Goal: Find specific fact: Find specific fact

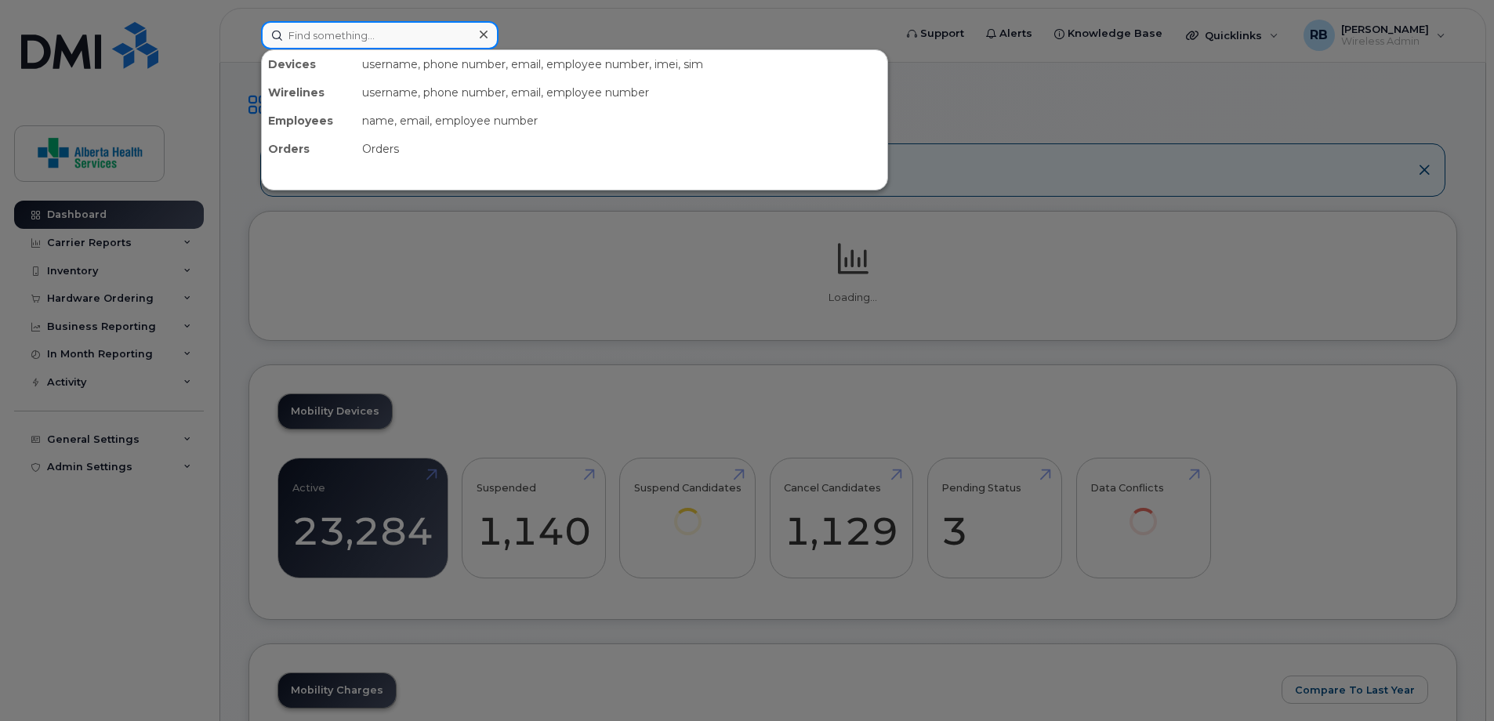
click at [432, 39] on input at bounding box center [380, 35] width 238 height 28
paste input "[PHONE_NUMBER]"
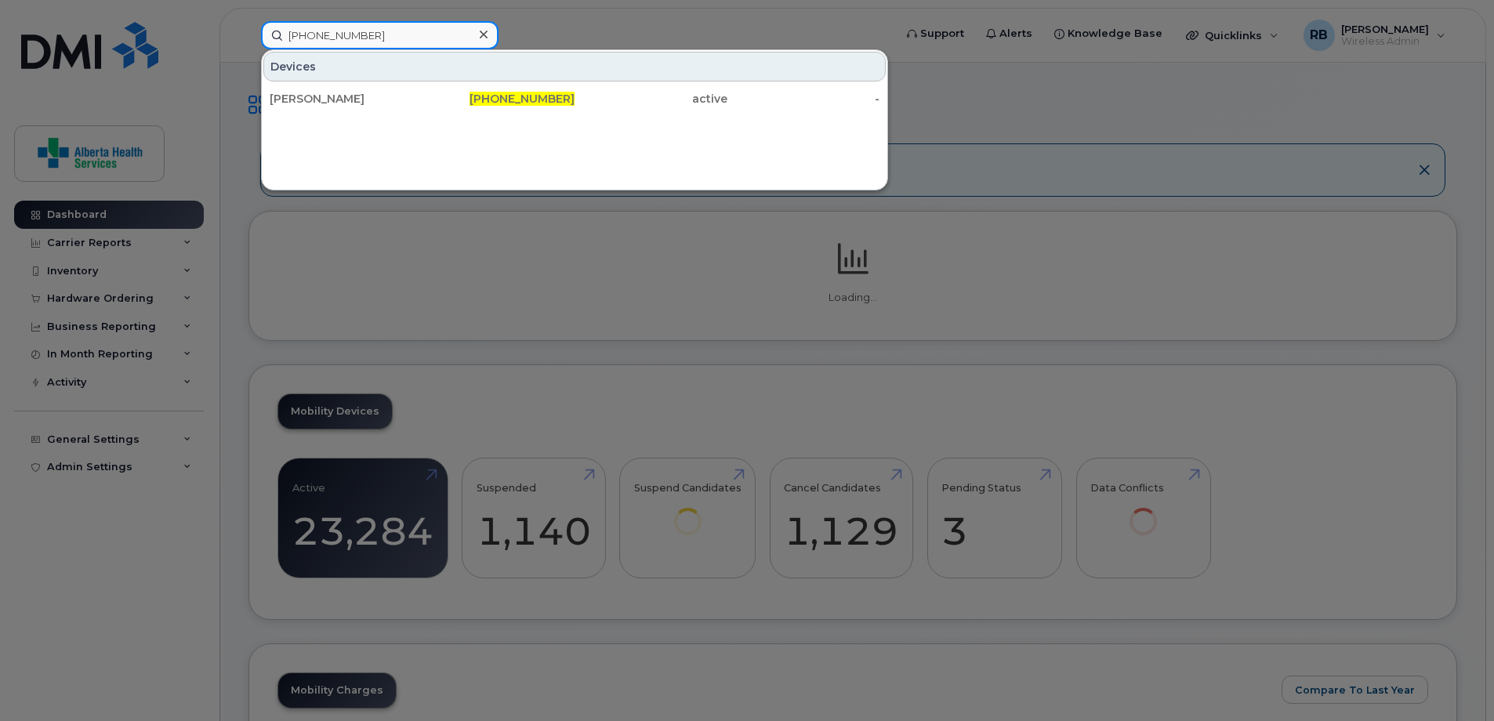
type input "[PHONE_NUMBER]"
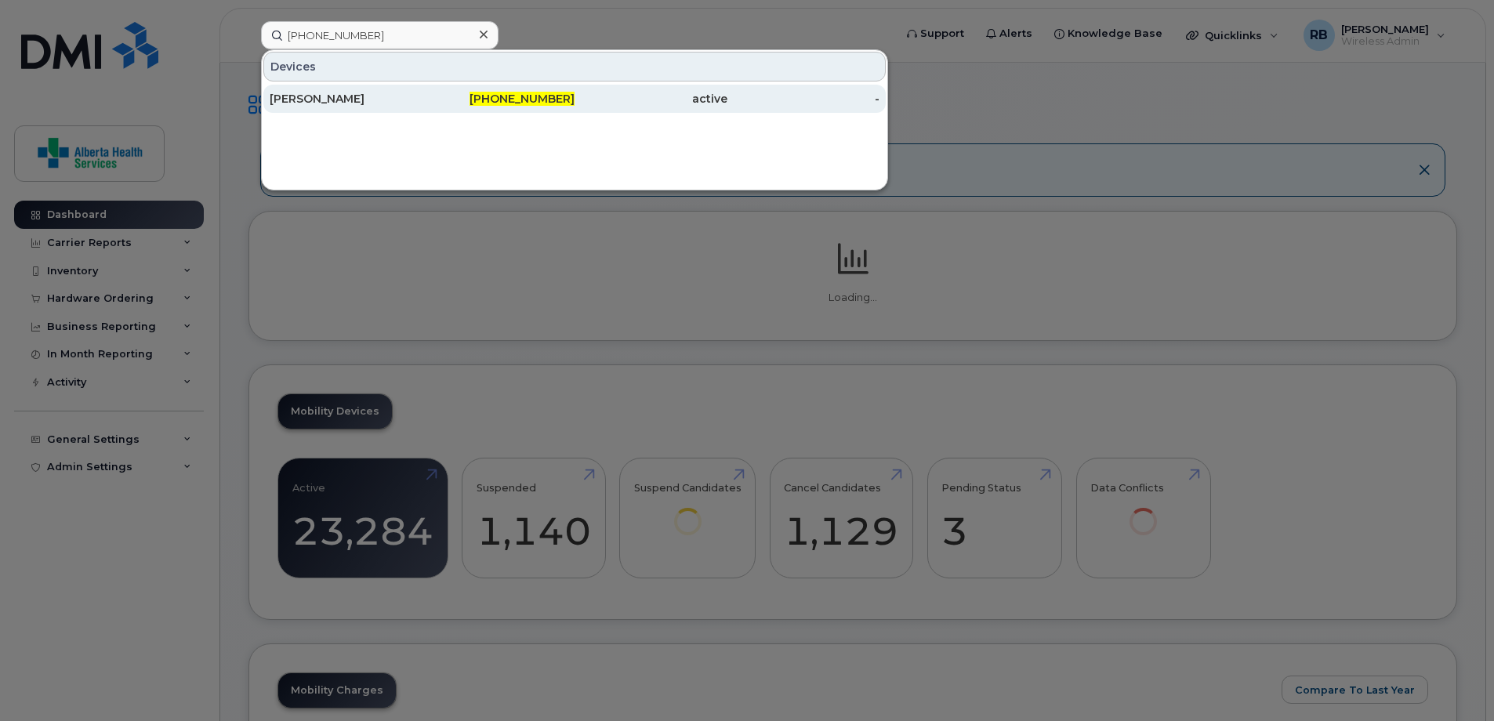
click at [575, 107] on div "[PHONE_NUMBER]" at bounding box center [651, 99] width 153 height 28
